Goal: Use online tool/utility

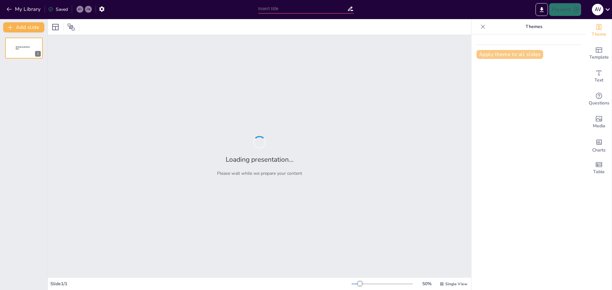
type input "Evolución de la Construcción [PERSON_NAME] a lo Largo de la Historia"
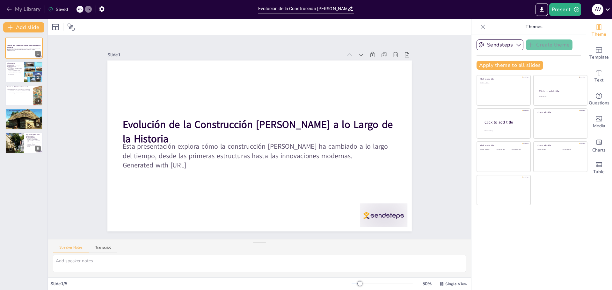
click at [18, 4] on button "My Library" at bounding box center [24, 9] width 39 height 10
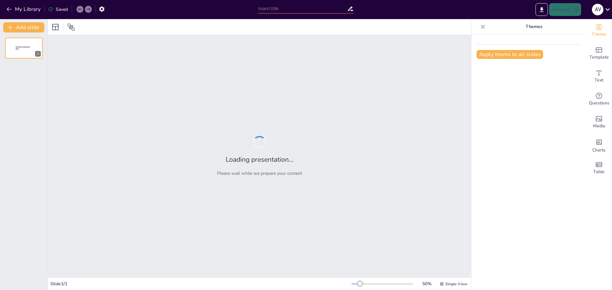
type input "Evolución Humana: Un Viaje a Través del Tiempo"
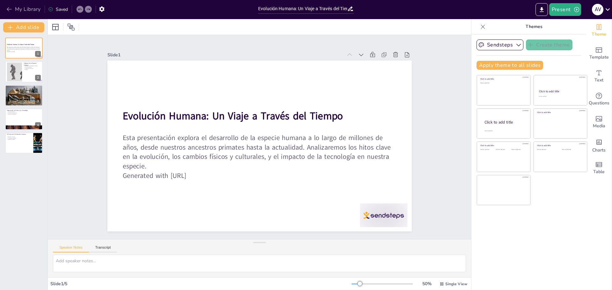
click at [27, 8] on button "My Library" at bounding box center [24, 9] width 39 height 10
